Goal: Task Accomplishment & Management: Complete application form

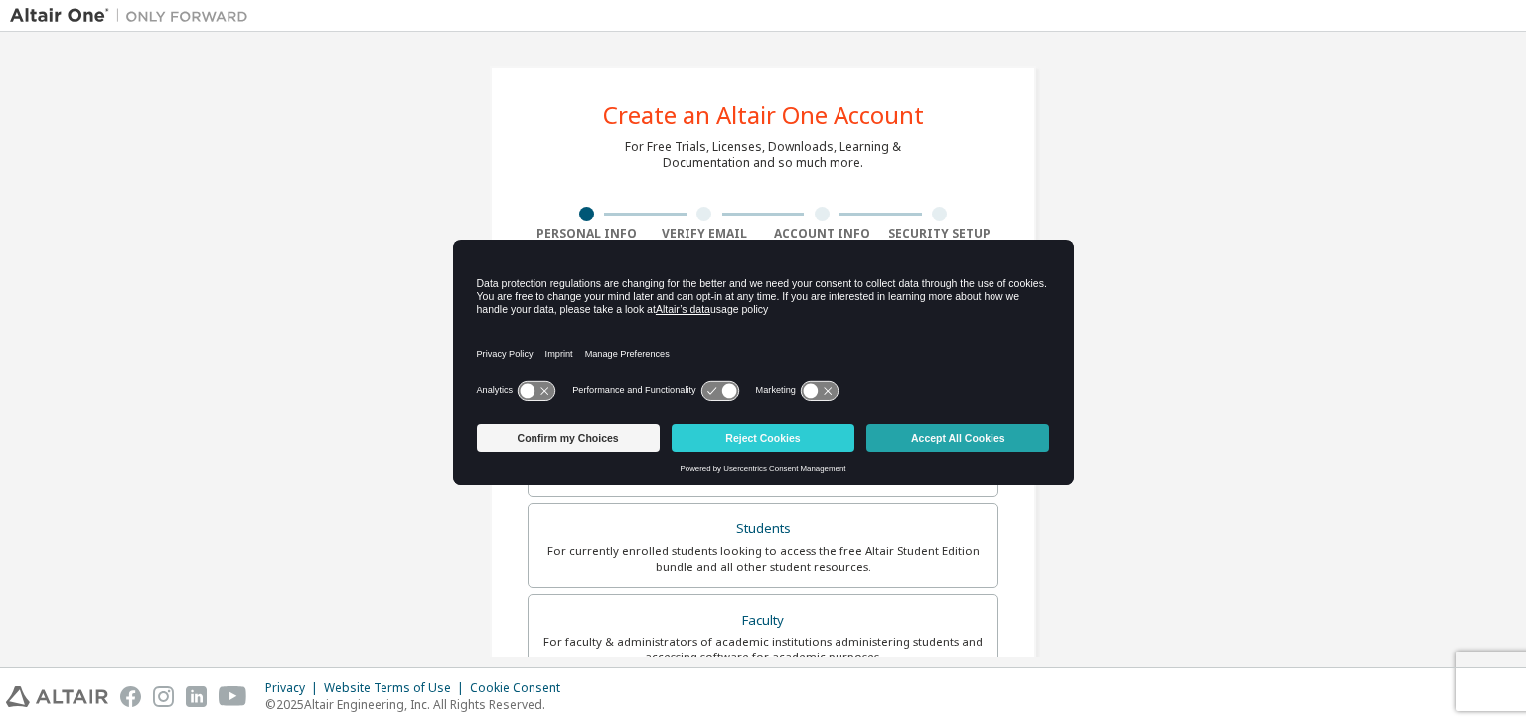
click at [933, 431] on button "Accept All Cookies" at bounding box center [958, 438] width 183 height 28
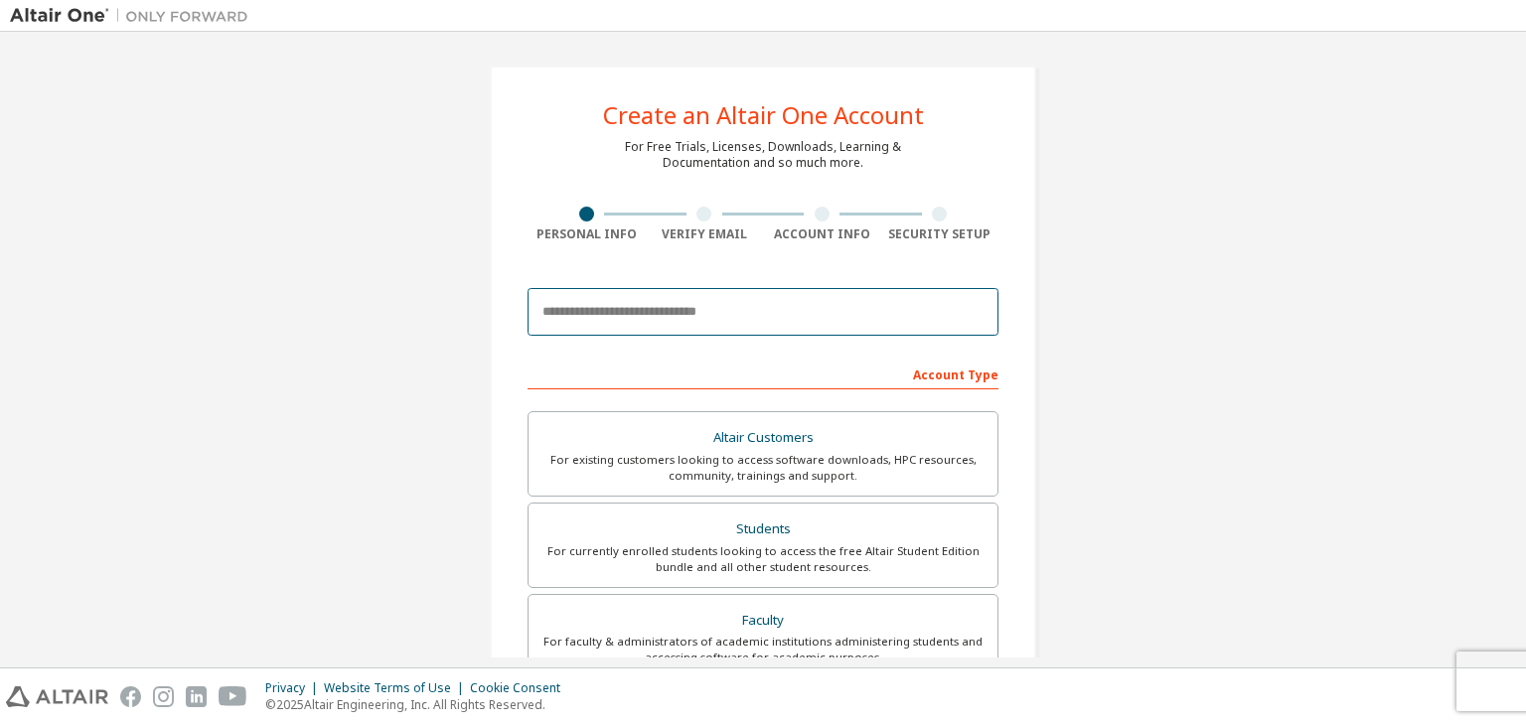
click at [818, 315] on input "email" at bounding box center [763, 312] width 471 height 48
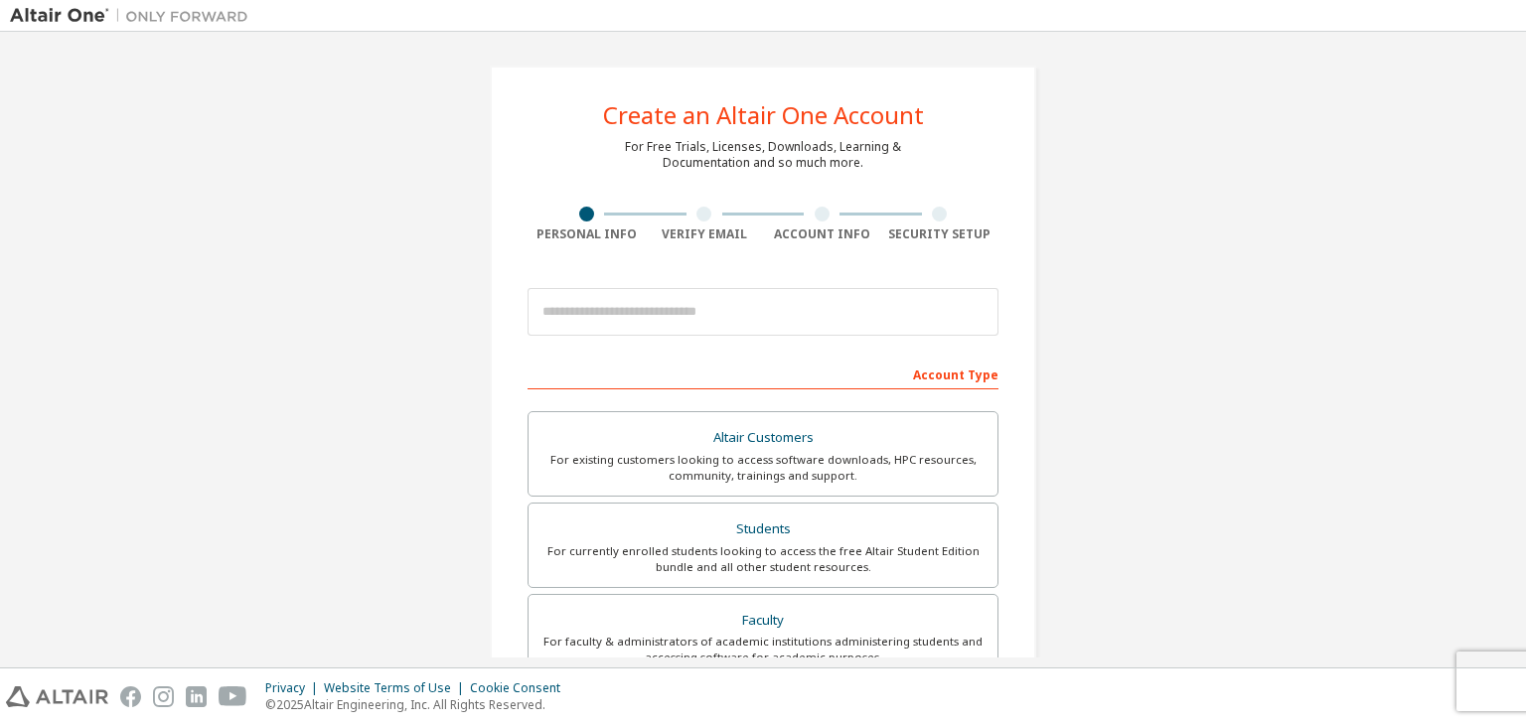
click at [1039, 273] on div "Create an Altair One Account For Free Trials, Licenses, Downloads, Learning & D…" at bounding box center [763, 568] width 594 height 1052
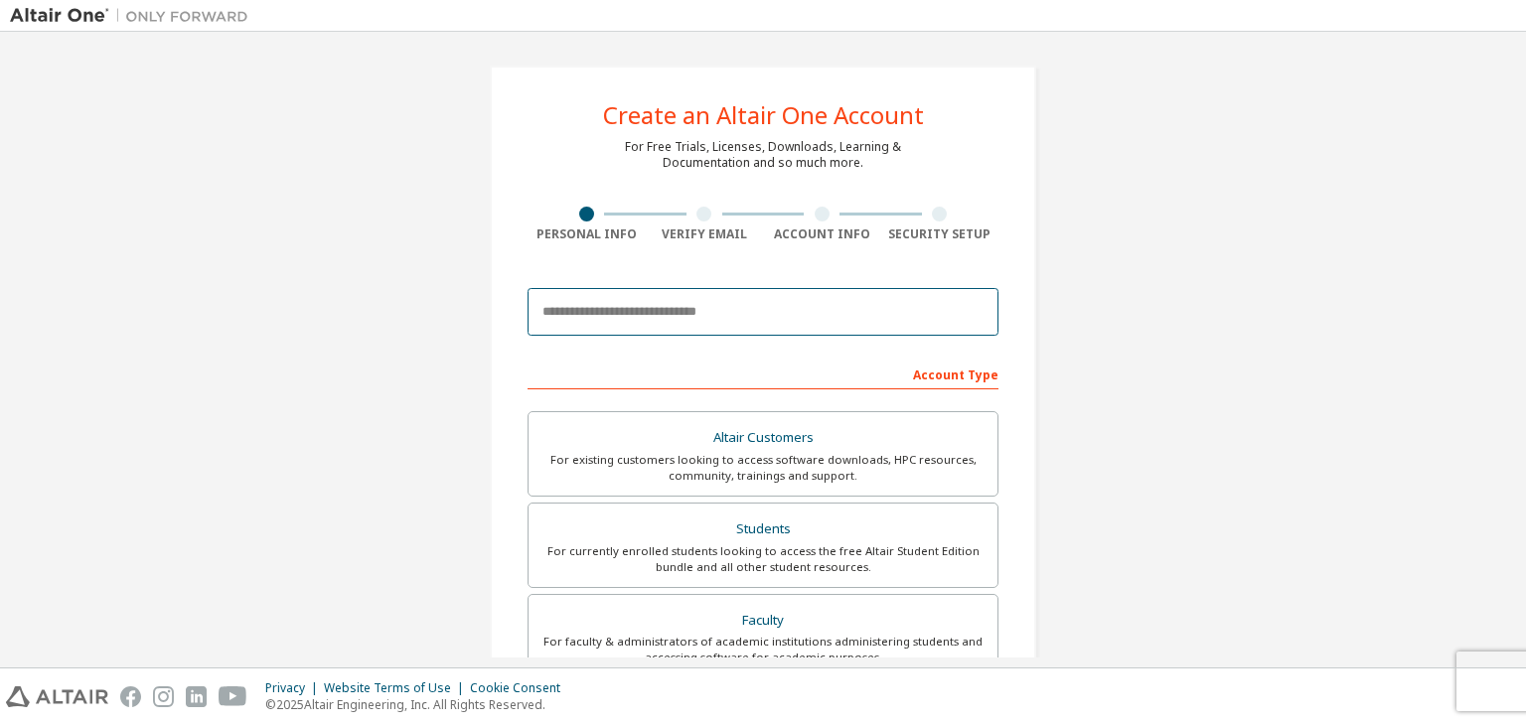
click at [910, 318] on input "email" at bounding box center [763, 312] width 471 height 48
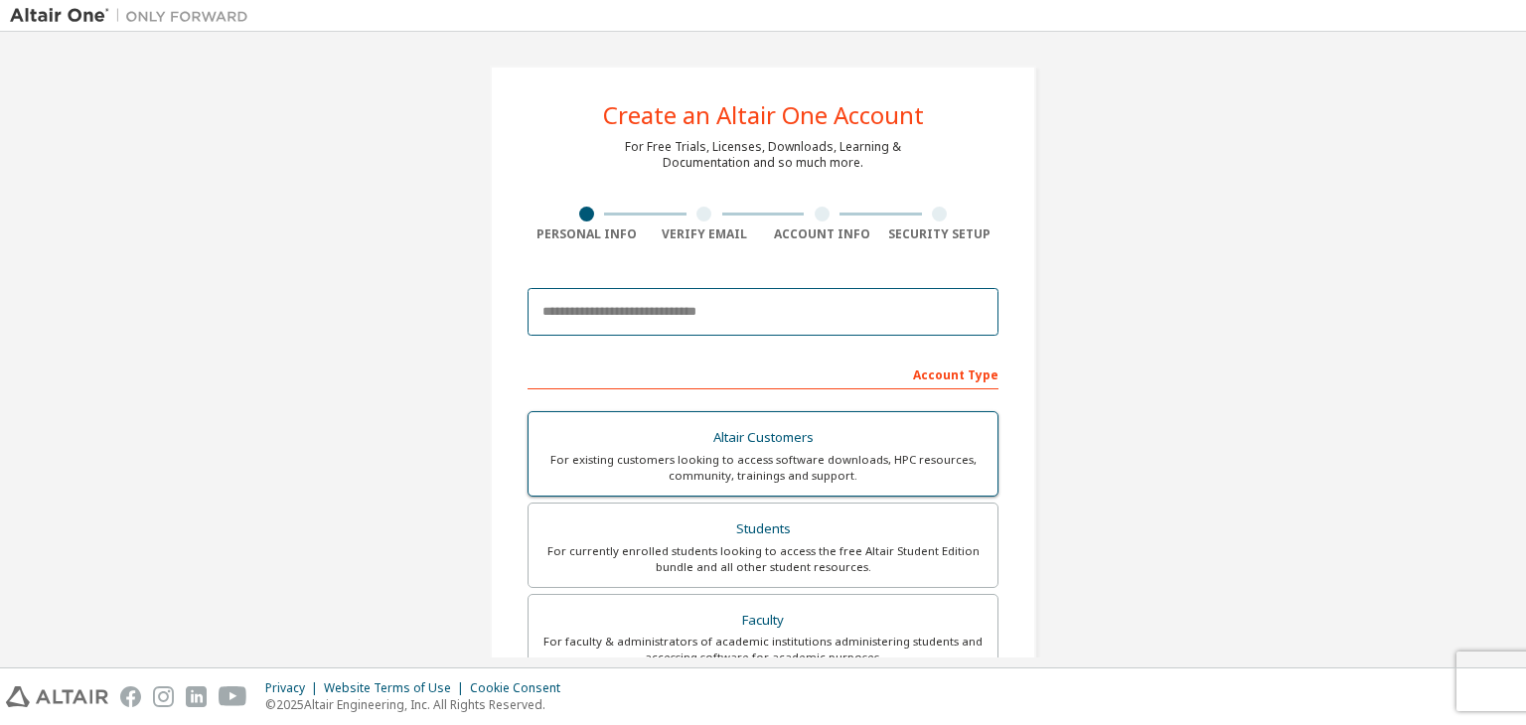
type input "**********"
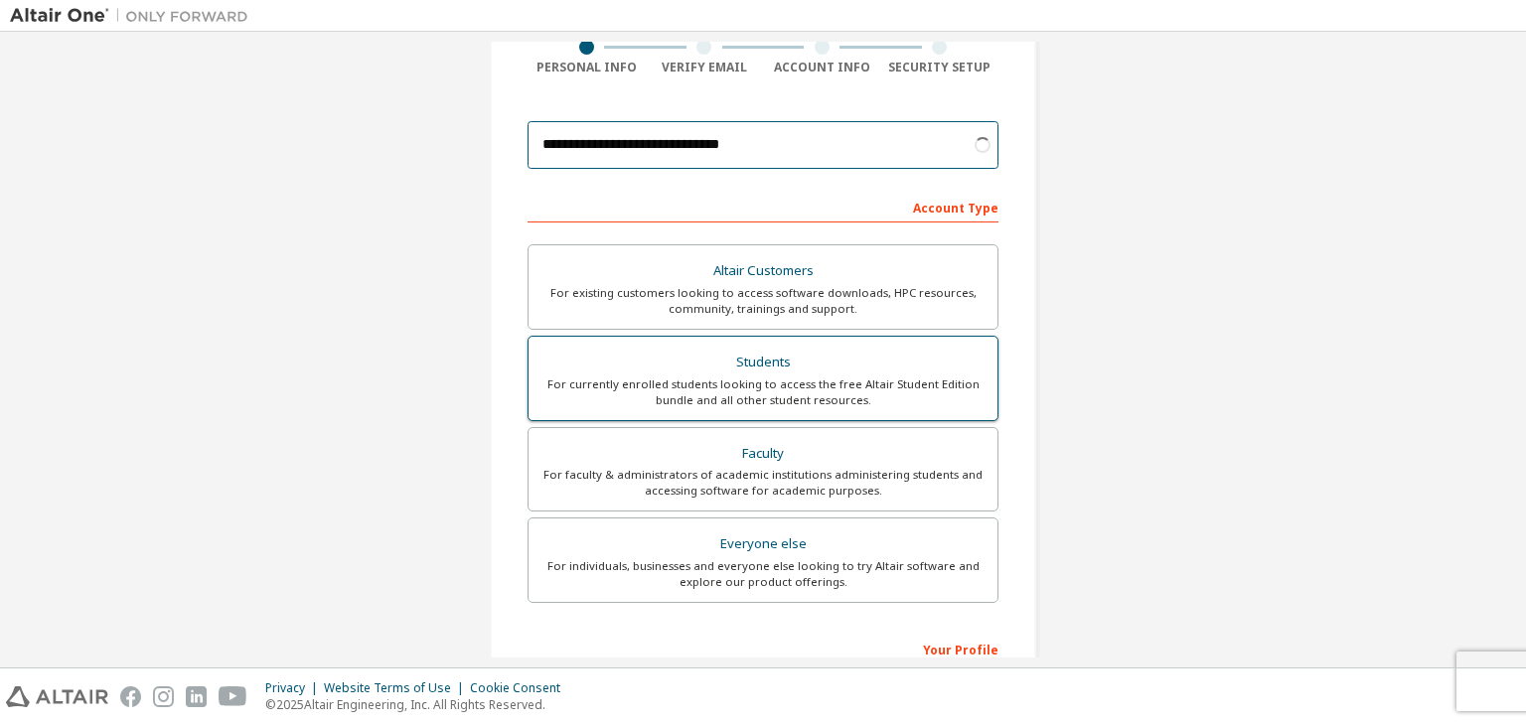
scroll to position [199, 0]
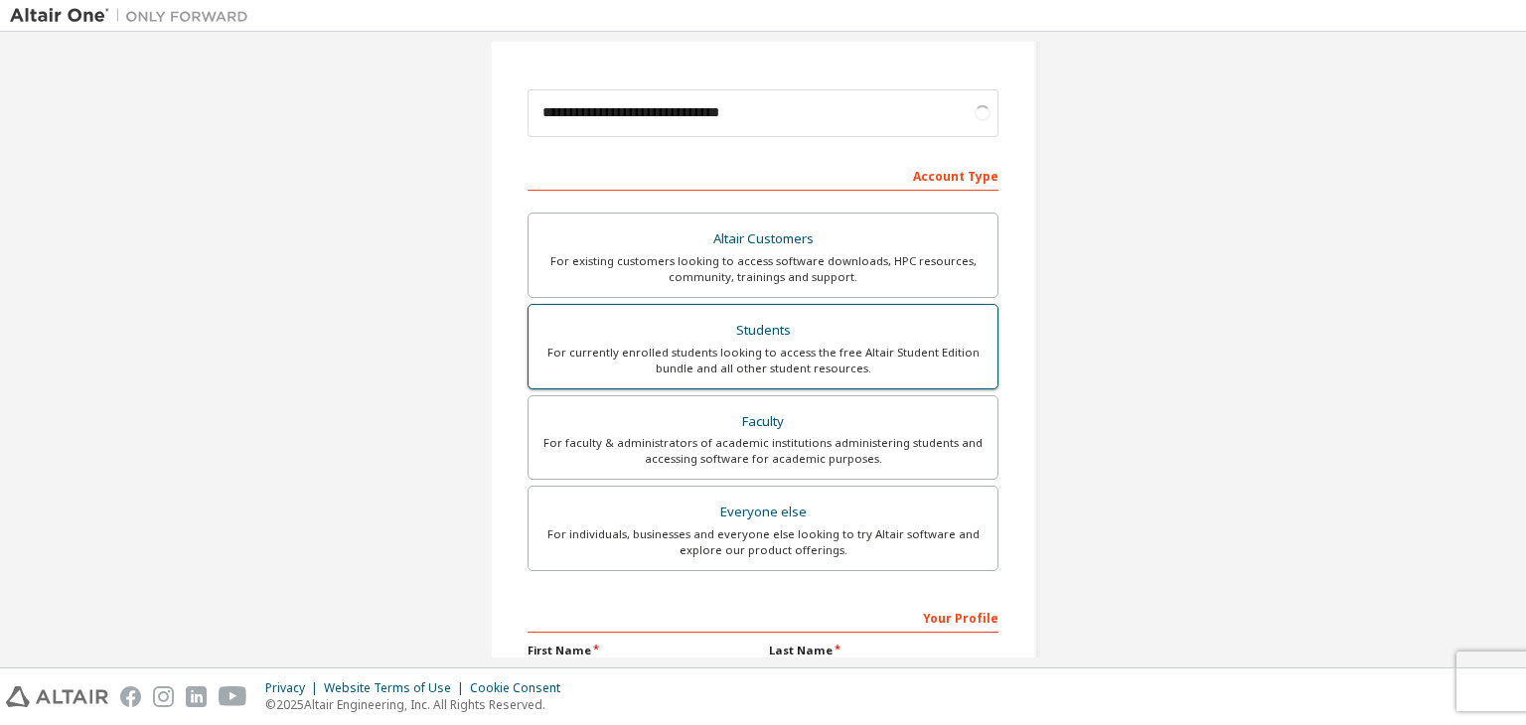
click at [807, 345] on div "For currently enrolled students looking to access the free Altair Student Editi…" at bounding box center [763, 361] width 445 height 32
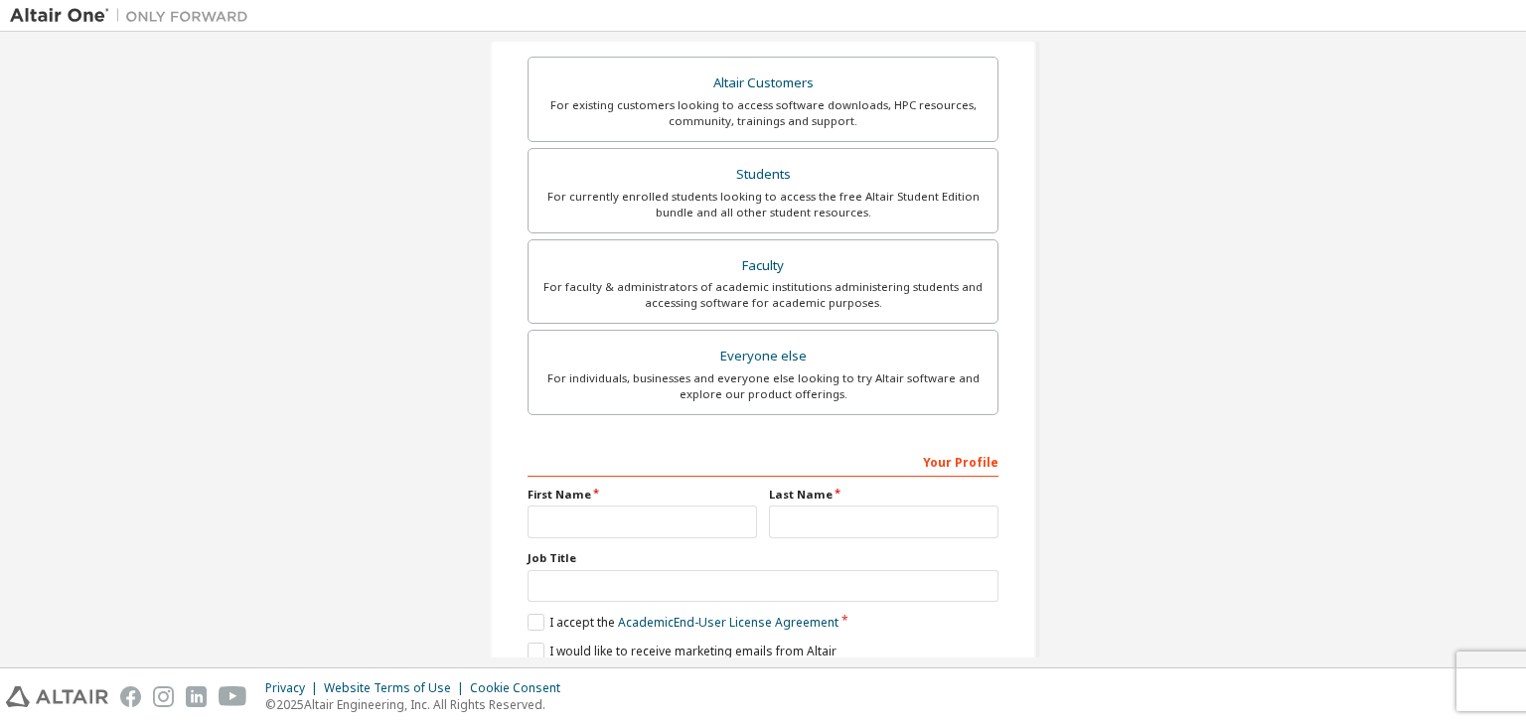
scroll to position [397, 0]
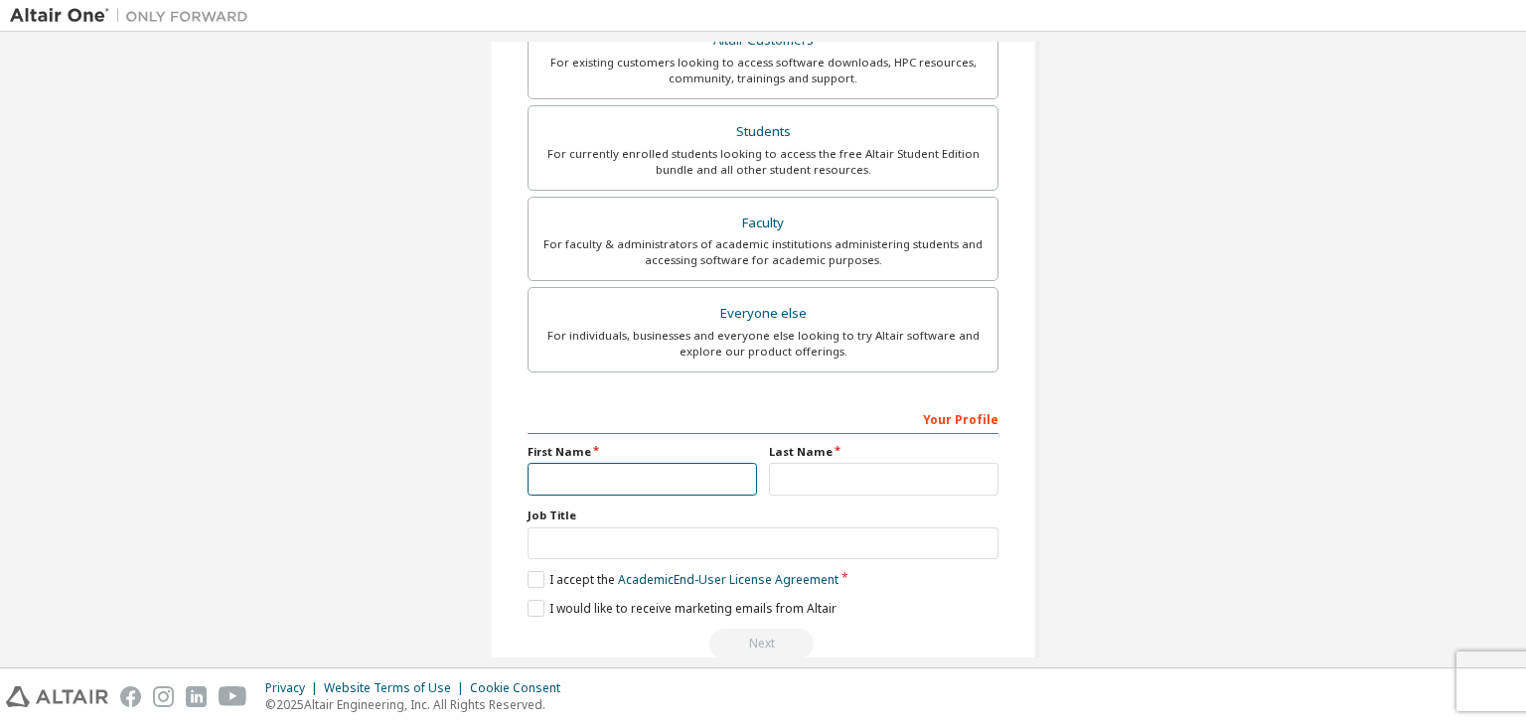
click at [699, 465] on input "text" at bounding box center [643, 479] width 230 height 33
type input "*****"
click at [819, 480] on input "text" at bounding box center [884, 479] width 230 height 33
type input "*******"
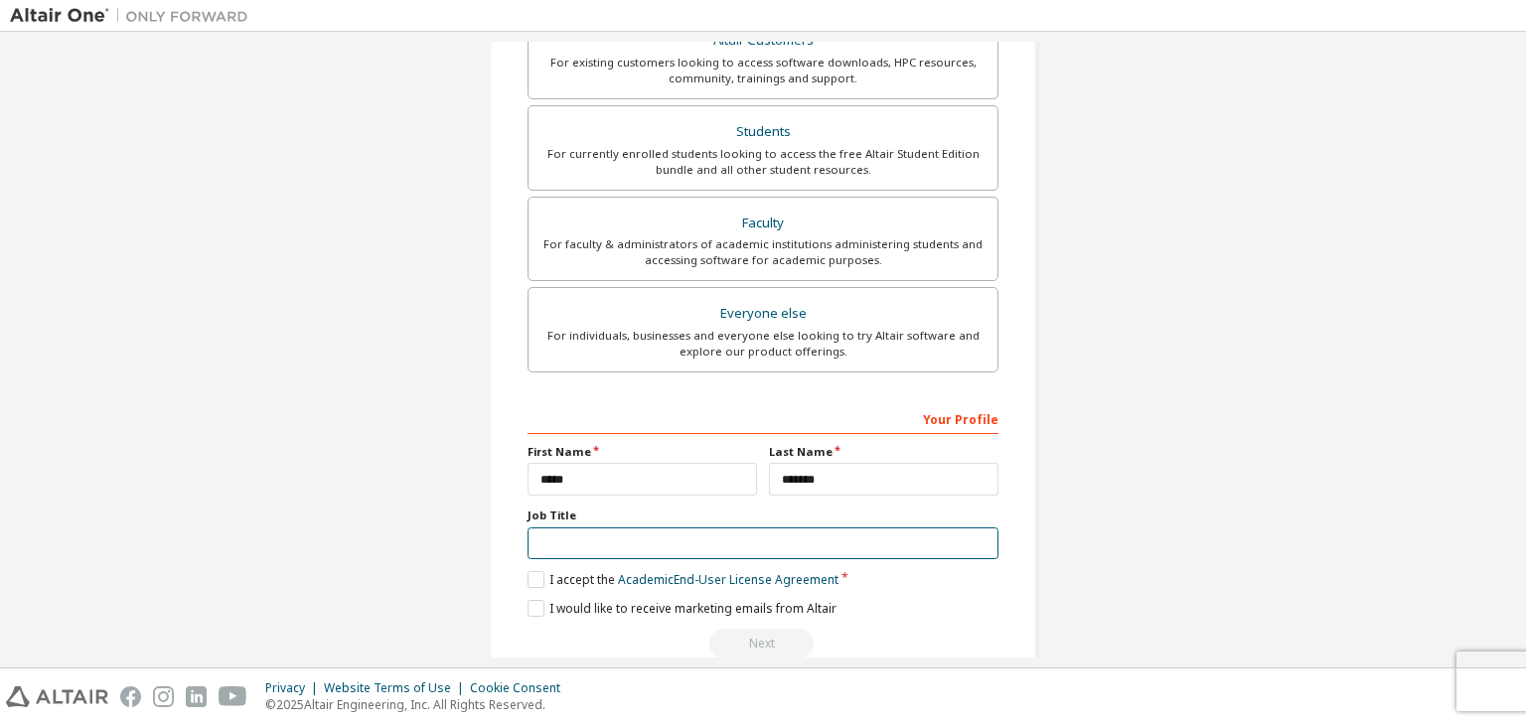
click at [797, 538] on input "text" at bounding box center [763, 544] width 471 height 33
type input "*******"
click at [533, 576] on label "I accept the Academic End-User License Agreement" at bounding box center [683, 579] width 311 height 17
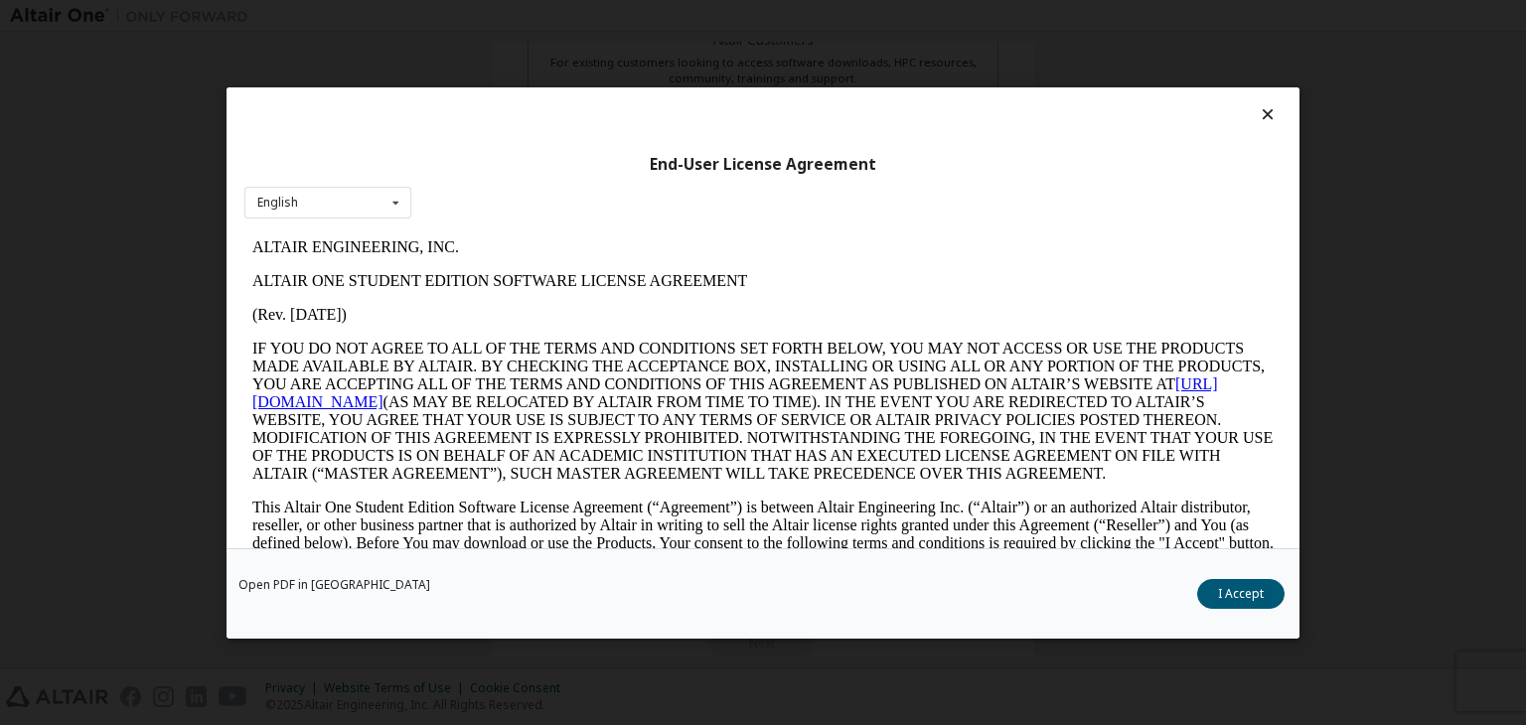
scroll to position [0, 0]
click at [347, 205] on div "English English" at bounding box center [327, 202] width 167 height 33
click at [365, 204] on div "English English" at bounding box center [327, 202] width 167 height 33
click at [1233, 588] on button "I Accept" at bounding box center [1240, 594] width 87 height 30
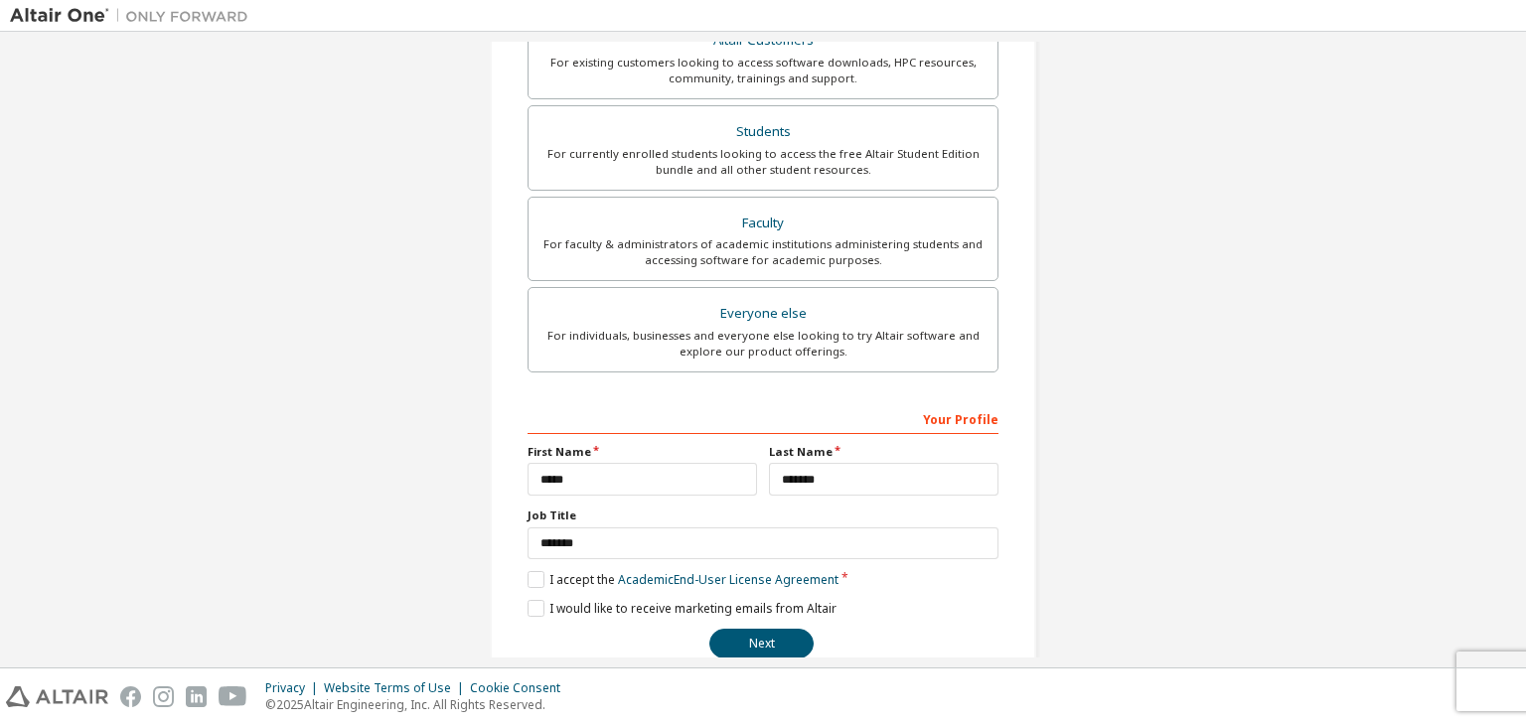
scroll to position [432, 0]
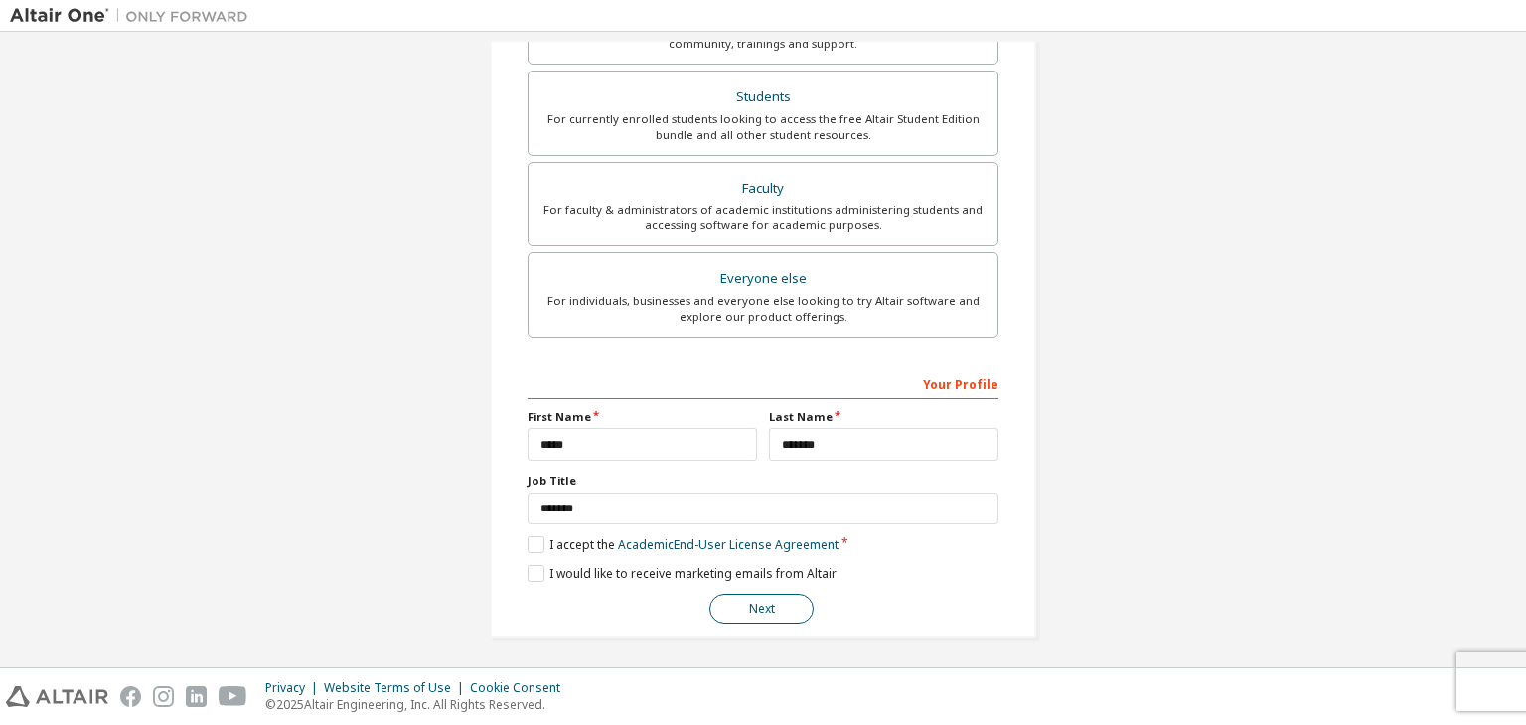
click at [782, 602] on button "Next" at bounding box center [762, 609] width 104 height 30
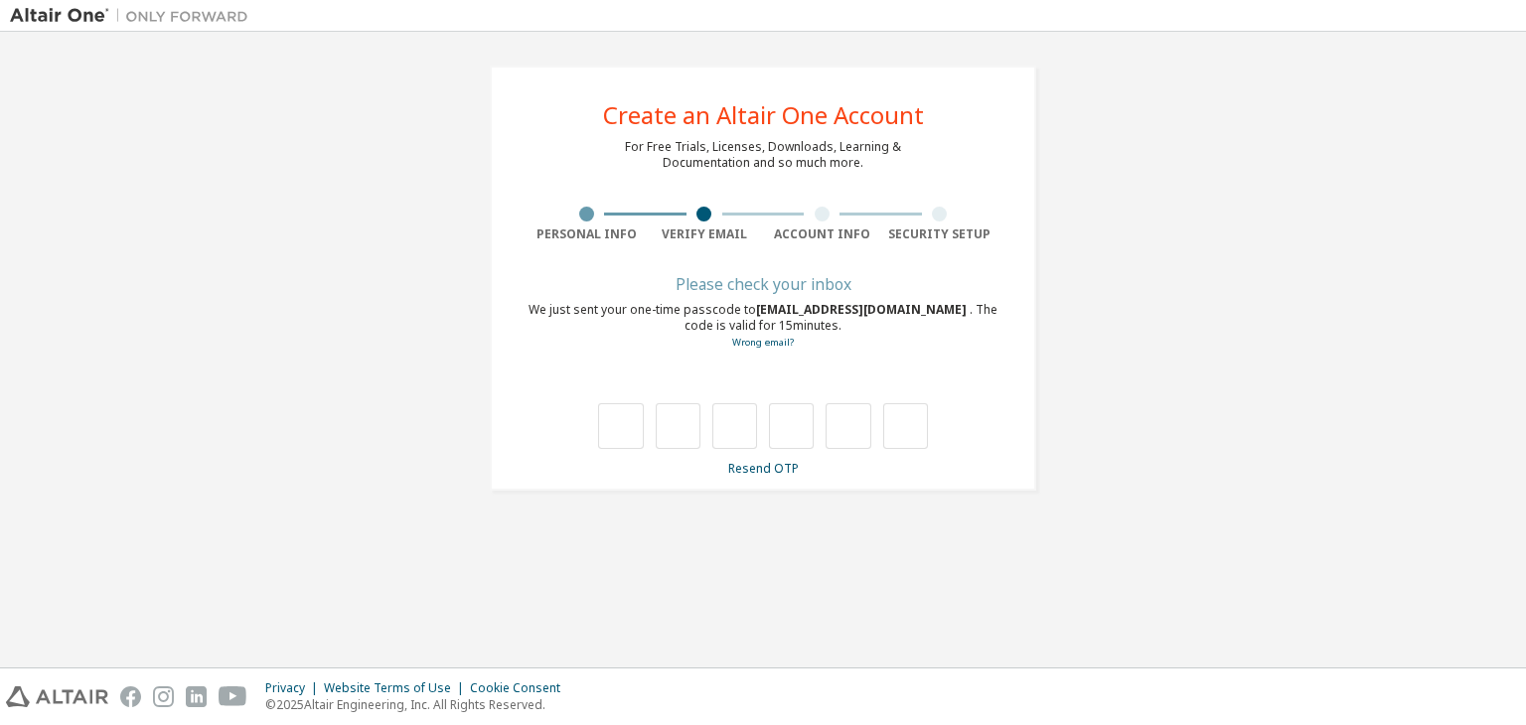
scroll to position [0, 0]
type input "*"
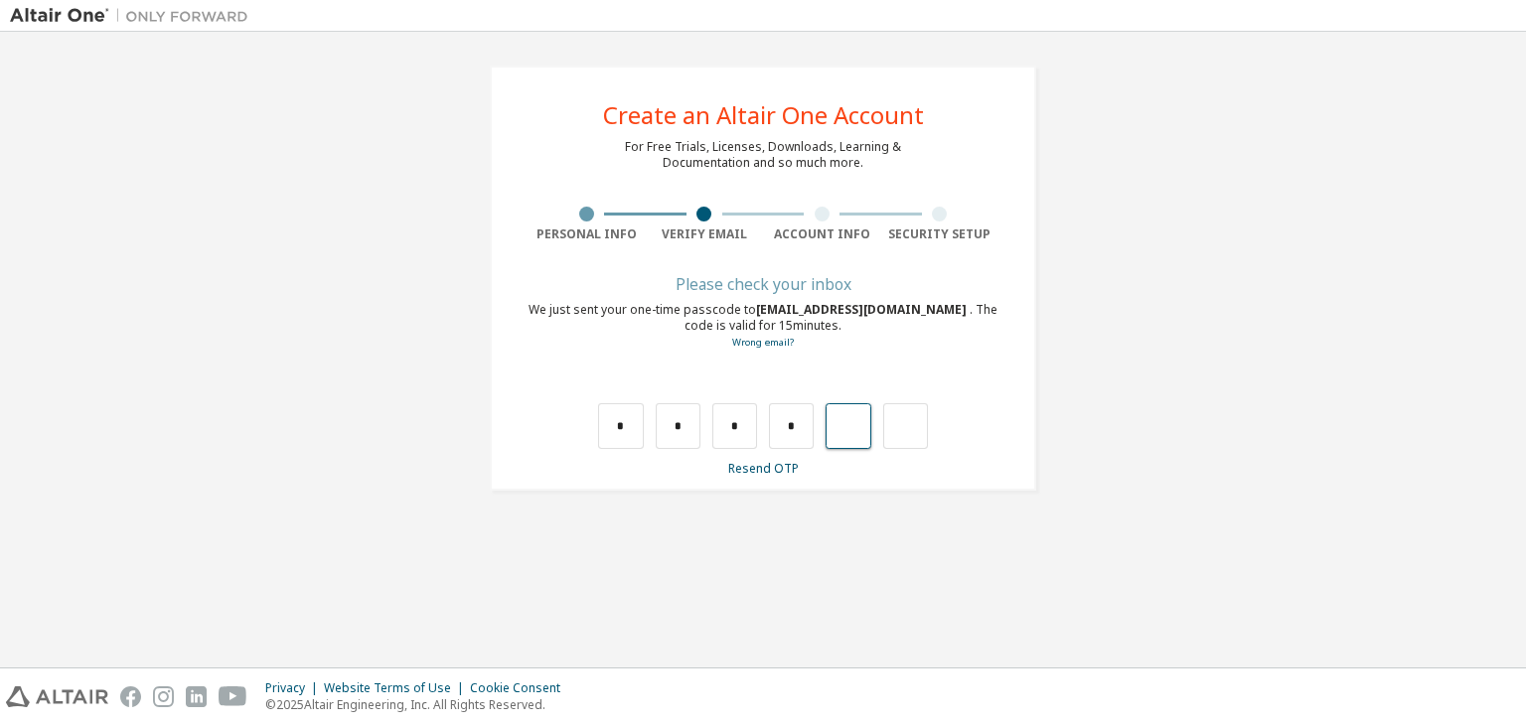
type input "*"
